Goal: Complete application form: Complete application form

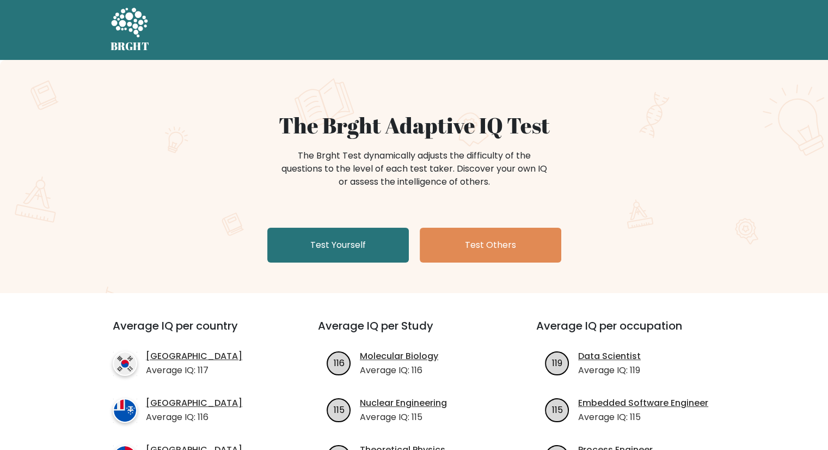
click at [360, 240] on link "Test Yourself" at bounding box center [338, 245] width 142 height 35
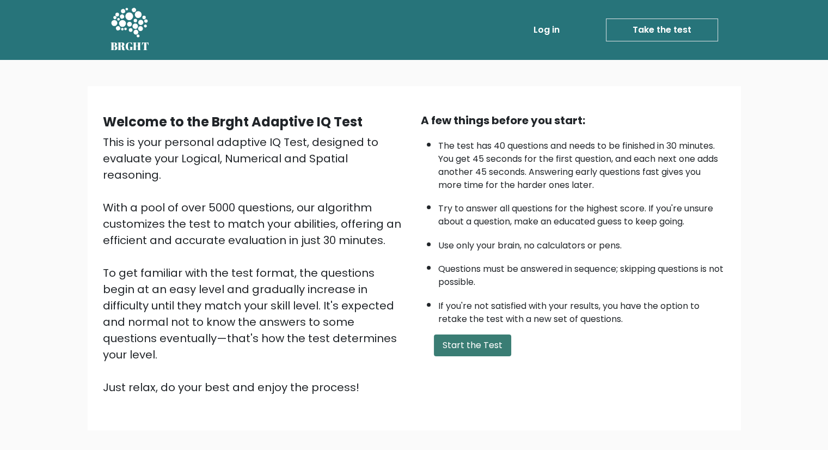
click at [495, 345] on button "Start the Test" at bounding box center [472, 345] width 77 height 22
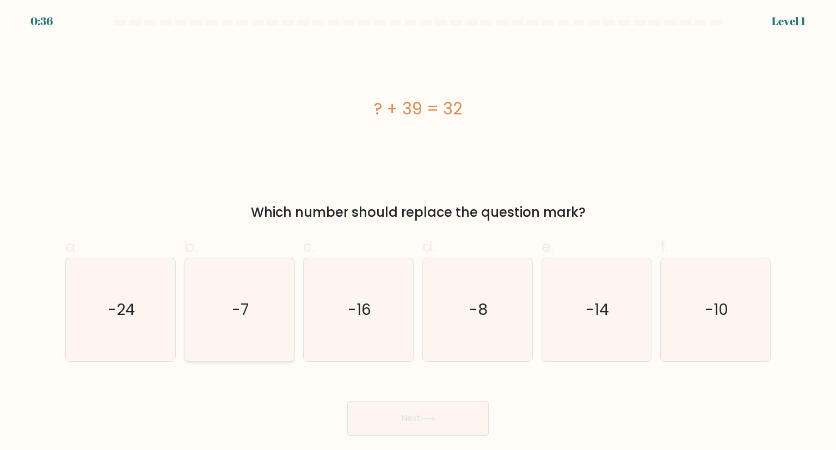
click at [255, 325] on icon "-7" at bounding box center [239, 309] width 102 height 102
click at [418, 232] on input "b. -7" at bounding box center [418, 228] width 1 height 7
radio input "true"
click at [381, 412] on button "Next" at bounding box center [418, 418] width 142 height 35
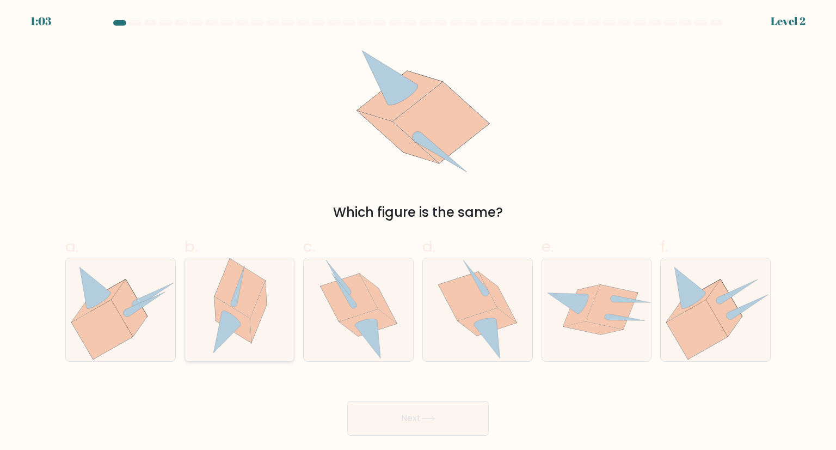
click at [218, 317] on icon at bounding box center [232, 320] width 36 height 46
click at [418, 232] on input "b." at bounding box center [418, 228] width 1 height 7
radio input "true"
click at [407, 420] on button "Next" at bounding box center [418, 418] width 142 height 35
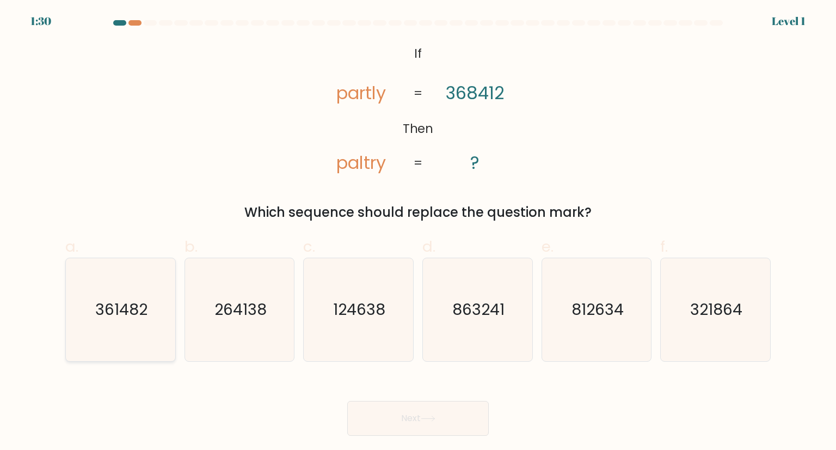
click at [130, 307] on text "361482" at bounding box center [121, 309] width 52 height 22
click at [418, 232] on input "a. 361482" at bounding box center [418, 228] width 1 height 7
radio input "true"
click at [453, 419] on button "Next" at bounding box center [418, 418] width 142 height 35
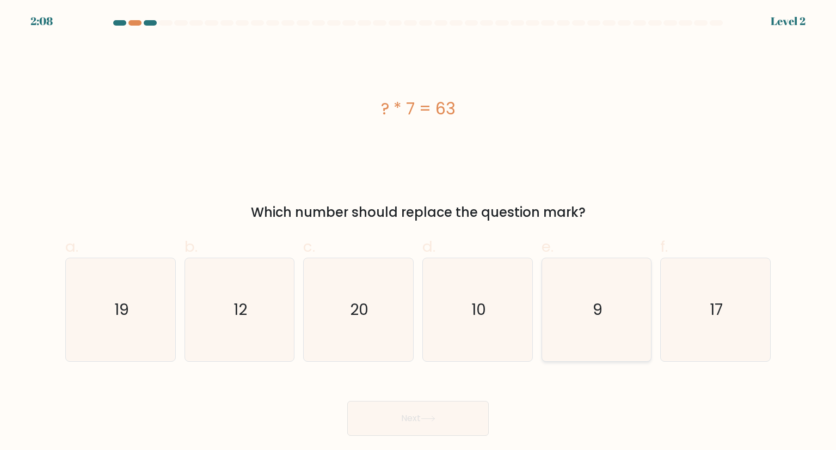
click at [614, 309] on icon "9" at bounding box center [596, 309] width 102 height 102
click at [419, 232] on input "e. 9" at bounding box center [418, 228] width 1 height 7
radio input "true"
click at [453, 424] on button "Next" at bounding box center [418, 418] width 142 height 35
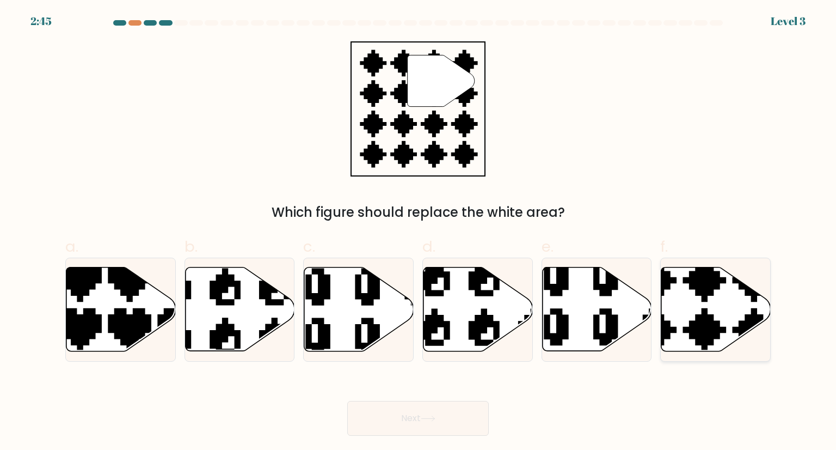
click at [741, 296] on icon at bounding box center [715, 309] width 109 height 84
click at [419, 232] on input "f." at bounding box center [418, 228] width 1 height 7
radio input "true"
click at [468, 414] on button "Next" at bounding box center [418, 418] width 142 height 35
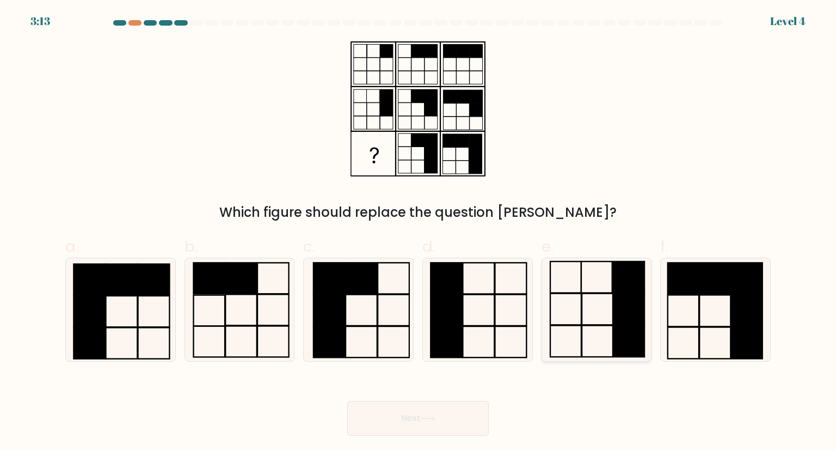
click at [630, 298] on rect at bounding box center [629, 309] width 31 height 32
click at [419, 232] on input "e." at bounding box center [418, 228] width 1 height 7
radio input "true"
click at [432, 431] on button "Next" at bounding box center [418, 418] width 142 height 35
click at [434, 419] on icon at bounding box center [428, 418] width 15 height 6
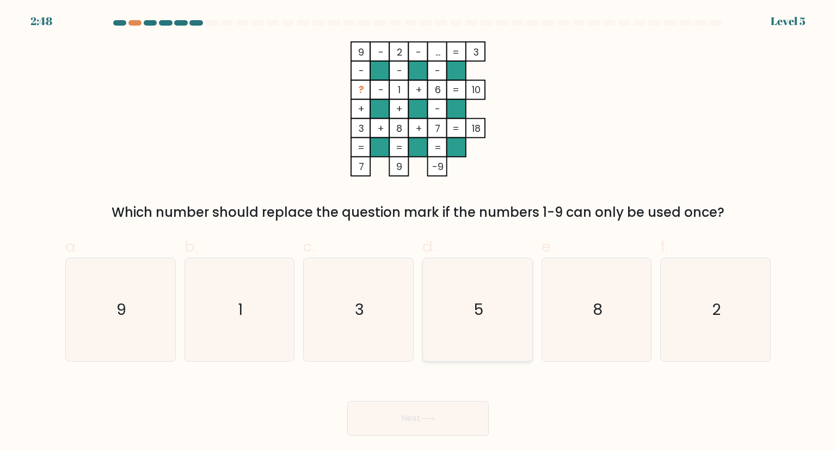
click at [469, 302] on icon "5" at bounding box center [477, 309] width 102 height 102
click at [419, 232] on input "d. 5" at bounding box center [418, 228] width 1 height 7
radio input "true"
click at [432, 406] on button "Next" at bounding box center [418, 418] width 142 height 35
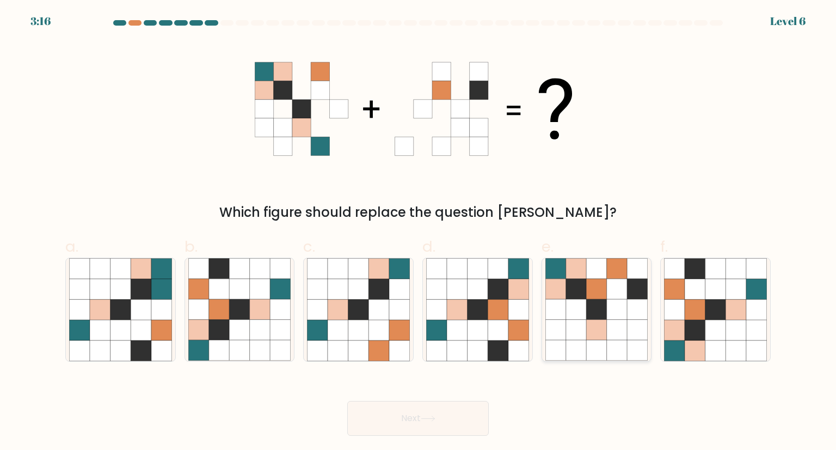
click at [616, 297] on icon at bounding box center [617, 289] width 21 height 21
click at [419, 232] on input "e." at bounding box center [418, 228] width 1 height 7
radio input "true"
click at [412, 408] on button "Next" at bounding box center [418, 418] width 142 height 35
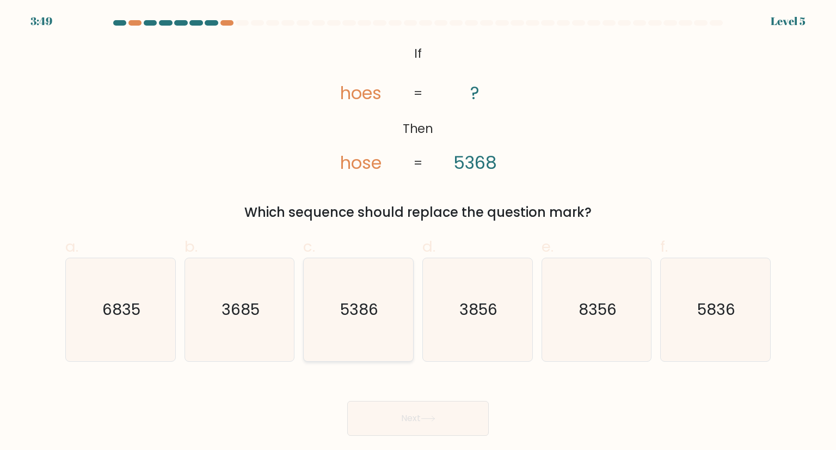
click at [383, 319] on icon "5386" at bounding box center [358, 309] width 102 height 102
click at [418, 232] on input "c. 5386" at bounding box center [418, 228] width 1 height 7
radio input "true"
click at [412, 409] on button "Next" at bounding box center [418, 418] width 142 height 35
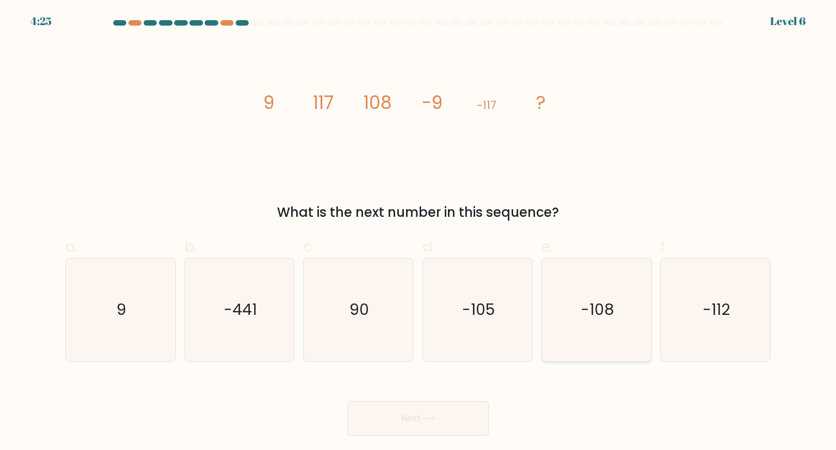
click at [615, 296] on icon "-108" at bounding box center [596, 309] width 102 height 102
click at [419, 232] on input "e. -108" at bounding box center [418, 228] width 1 height 7
radio input "true"
click at [436, 416] on icon at bounding box center [428, 418] width 15 height 6
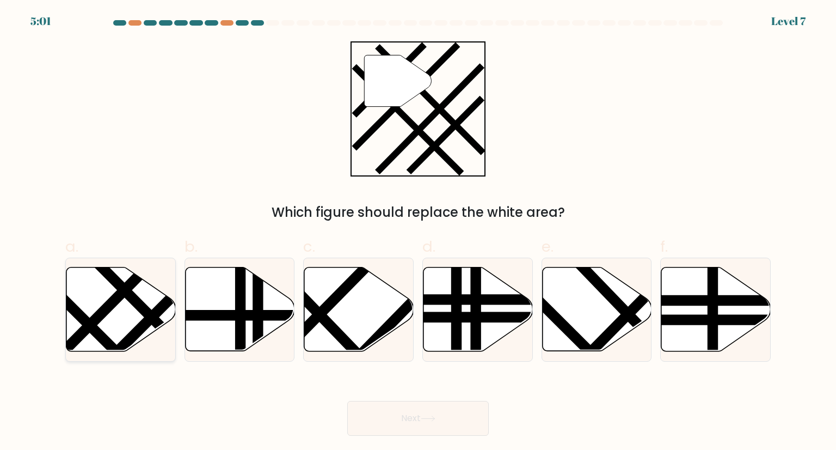
click at [132, 318] on icon at bounding box center [120, 309] width 109 height 84
click at [418, 232] on input "a." at bounding box center [418, 228] width 1 height 7
radio input "true"
click at [453, 421] on button "Next" at bounding box center [418, 418] width 142 height 35
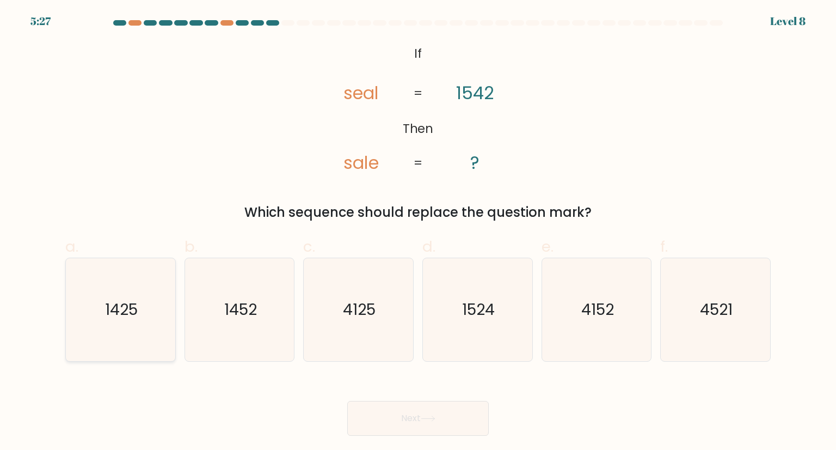
click at [110, 319] on text "1425" at bounding box center [121, 309] width 33 height 22
click at [418, 232] on input "a. 1425" at bounding box center [418, 228] width 1 height 7
radio input "true"
click at [367, 403] on button "Next" at bounding box center [418, 418] width 142 height 35
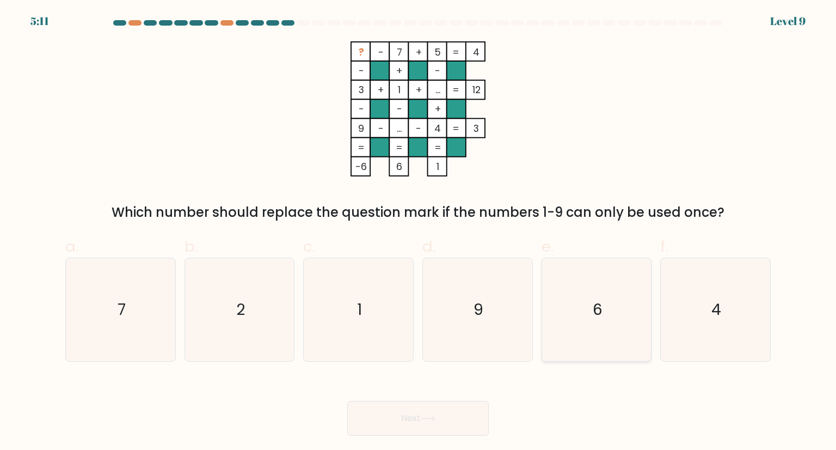
click at [603, 312] on icon "6" at bounding box center [596, 309] width 102 height 102
click at [419, 232] on input "e. 6" at bounding box center [418, 228] width 1 height 7
radio input "true"
click at [409, 426] on button "Next" at bounding box center [418, 418] width 142 height 35
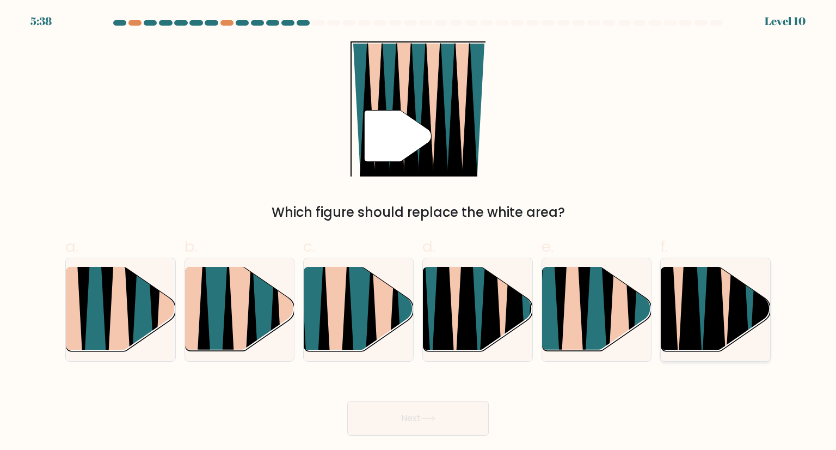
click at [696, 324] on icon at bounding box center [690, 267] width 24 height 219
click at [419, 232] on input "f." at bounding box center [418, 228] width 1 height 7
radio input "true"
click at [433, 418] on icon at bounding box center [428, 418] width 15 height 6
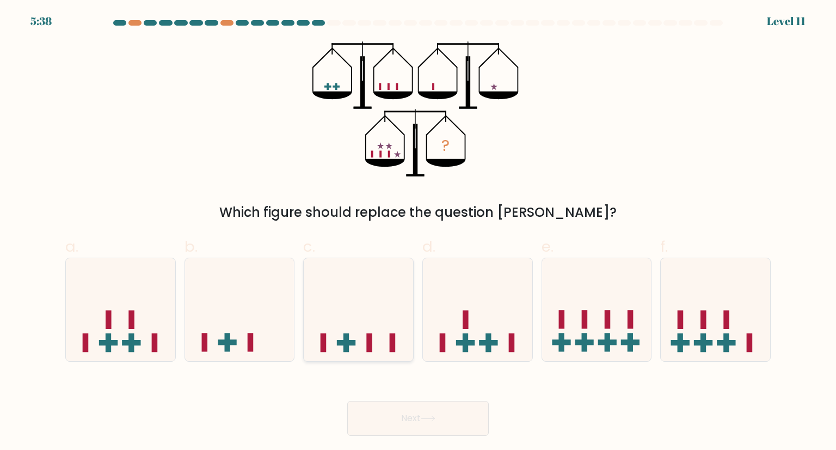
click at [392, 329] on icon at bounding box center [358, 309] width 109 height 90
click at [418, 232] on input "c." at bounding box center [418, 228] width 1 height 7
radio input "true"
click at [439, 413] on button "Next" at bounding box center [418, 418] width 142 height 35
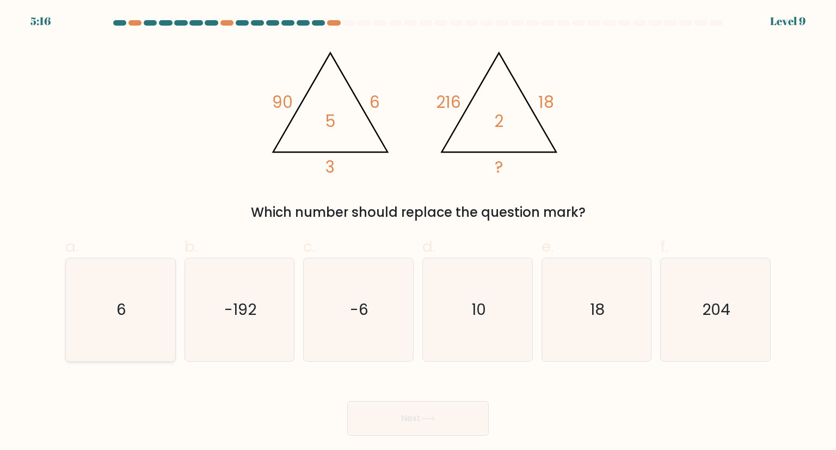
click at [120, 313] on text "6" at bounding box center [122, 309] width 10 height 22
click at [418, 232] on input "a. 6" at bounding box center [418, 228] width 1 height 7
radio input "true"
click at [383, 419] on button "Next" at bounding box center [418, 418] width 142 height 35
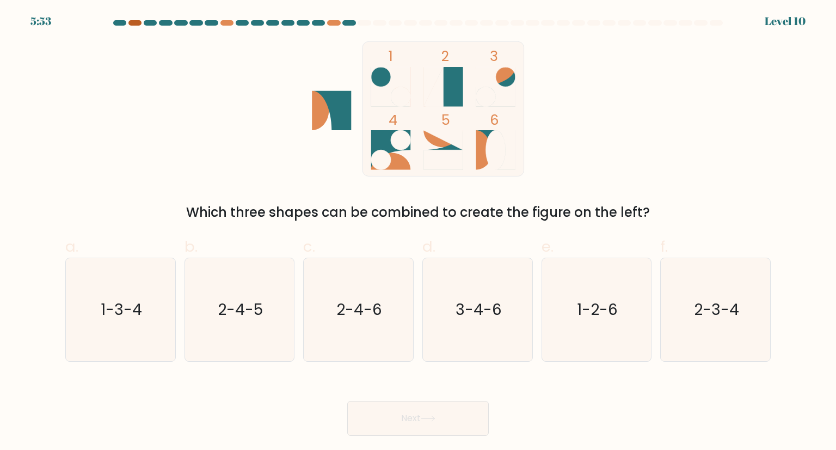
click at [133, 21] on div at bounding box center [134, 22] width 13 height 5
drag, startPoint x: 335, startPoint y: 22, endPoint x: 285, endPoint y: 72, distance: 70.8
click at [285, 72] on icon "1 2 3 4 5 6" at bounding box center [418, 108] width 293 height 135
click at [502, 351] on icon "3-4-6" at bounding box center [477, 309] width 102 height 102
click at [419, 232] on input "d. 3-4-6" at bounding box center [418, 228] width 1 height 7
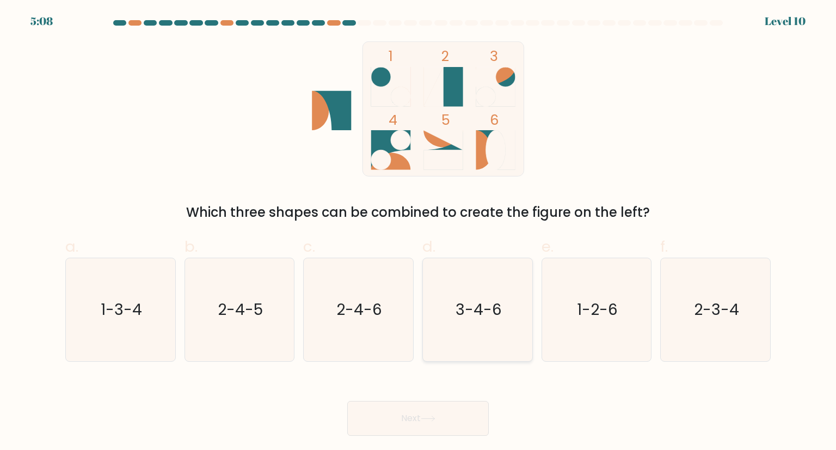
radio input "true"
click at [372, 297] on icon "2-4-6" at bounding box center [358, 309] width 102 height 102
click at [418, 232] on input "c. 2-4-6" at bounding box center [418, 228] width 1 height 7
radio input "true"
click at [586, 351] on icon "1-2-6" at bounding box center [596, 309] width 102 height 102
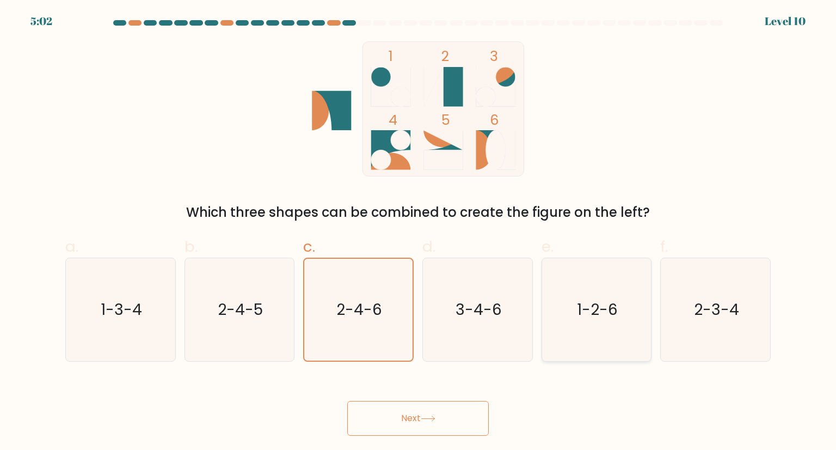
click at [419, 232] on input "e. 1-2-6" at bounding box center [418, 228] width 1 height 7
radio input "true"
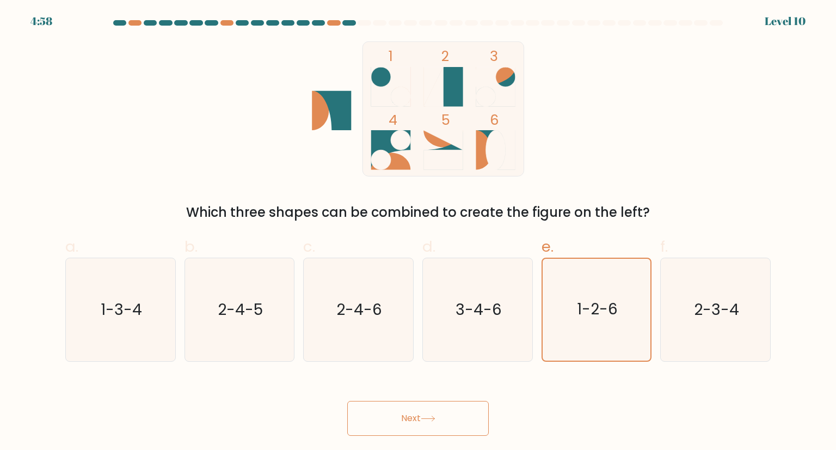
click at [463, 408] on button "Next" at bounding box center [418, 418] width 142 height 35
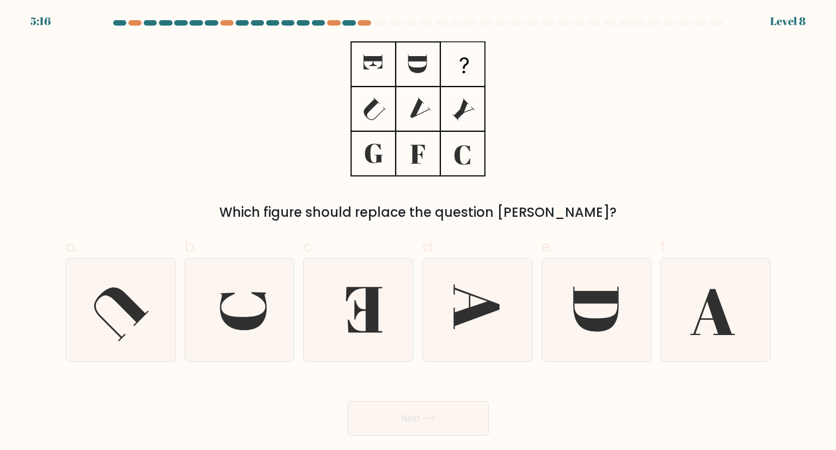
drag, startPoint x: 626, startPoint y: 27, endPoint x: 521, endPoint y: 27, distance: 105.1
click at [521, 27] on div at bounding box center [418, 25] width 719 height 10
